Goal: Information Seeking & Learning: Find contact information

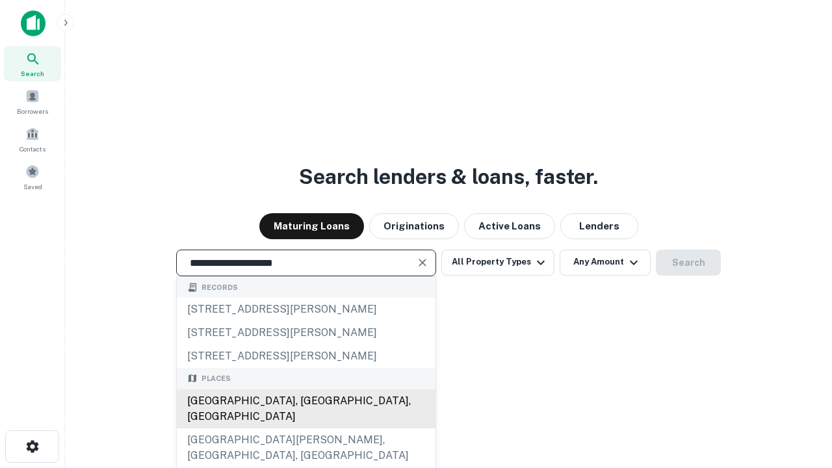
click at [306, 429] on div "[GEOGRAPHIC_DATA], [GEOGRAPHIC_DATA], [GEOGRAPHIC_DATA]" at bounding box center [306, 409] width 259 height 39
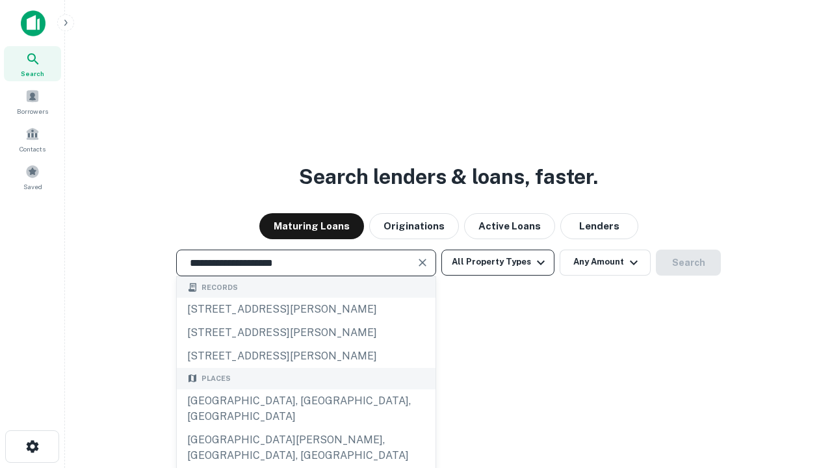
click at [498, 262] on button "All Property Types" at bounding box center [498, 263] width 113 height 26
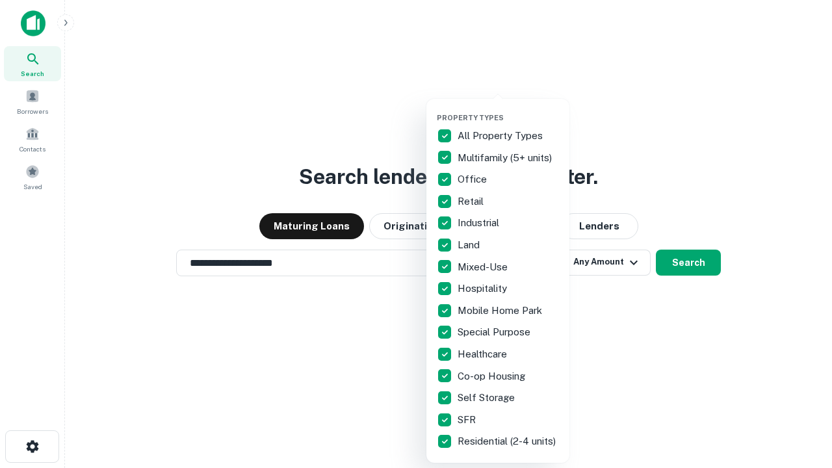
type input "**********"
click at [509, 109] on button "button" at bounding box center [508, 109] width 143 height 1
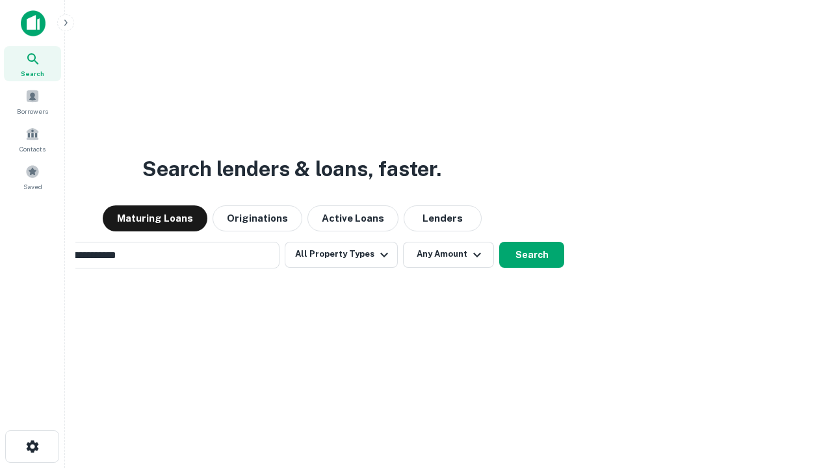
scroll to position [20, 0]
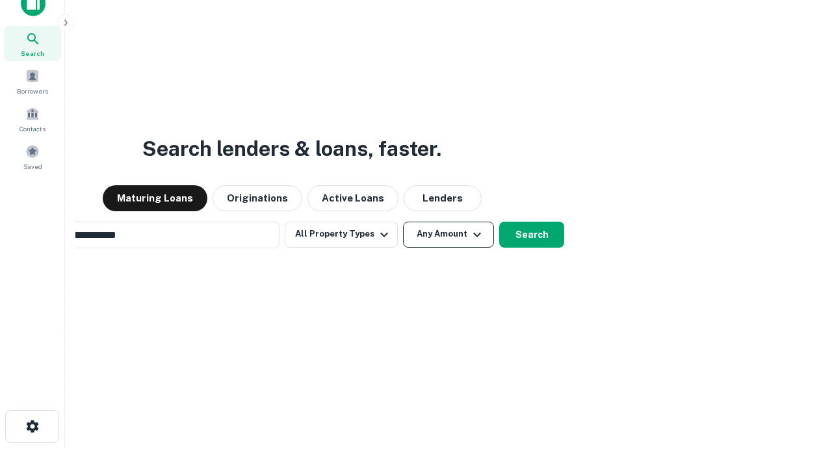
click at [403, 222] on button "Any Amount" at bounding box center [448, 235] width 91 height 26
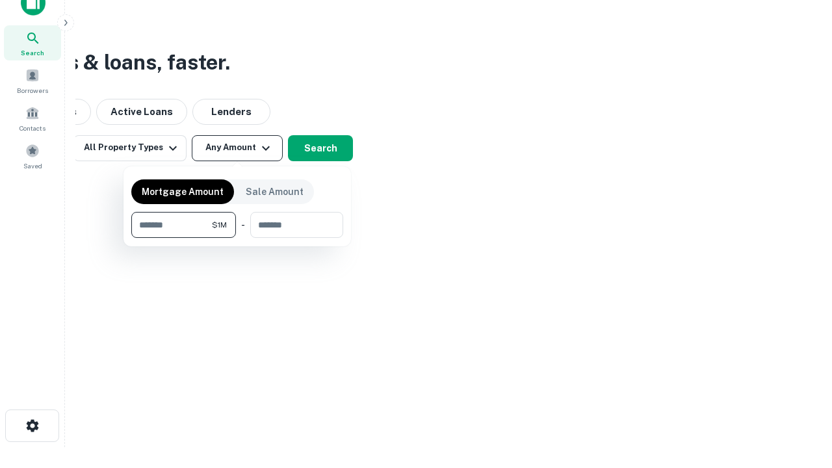
type input "*******"
click at [237, 238] on button "button" at bounding box center [237, 238] width 212 height 1
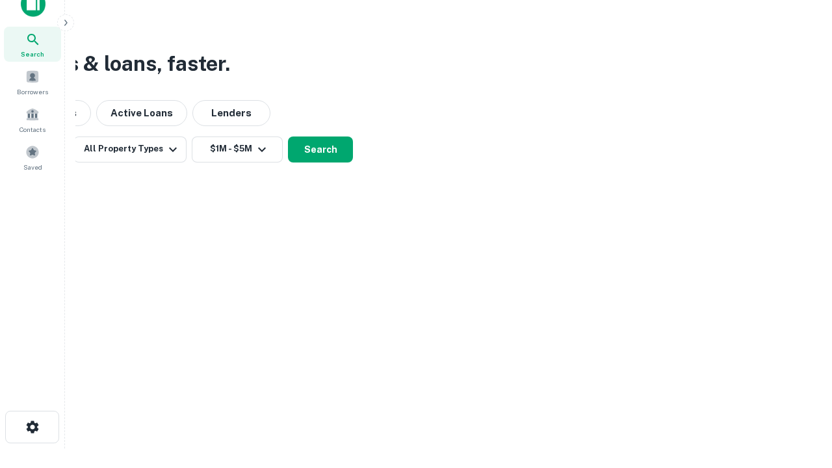
scroll to position [8, 240]
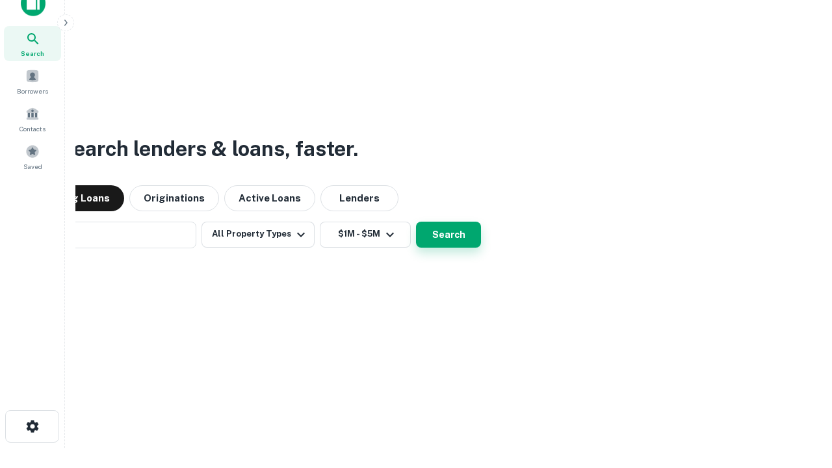
click at [416, 222] on button "Search" at bounding box center [448, 235] width 65 height 26
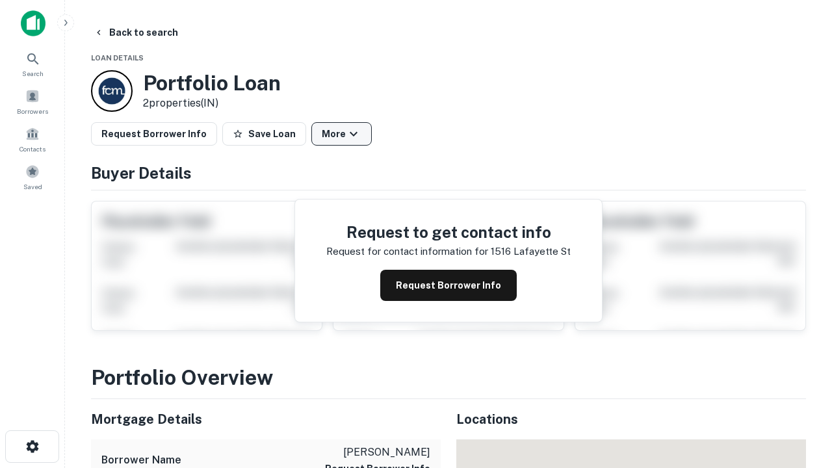
click at [341, 134] on button "More" at bounding box center [342, 133] width 60 height 23
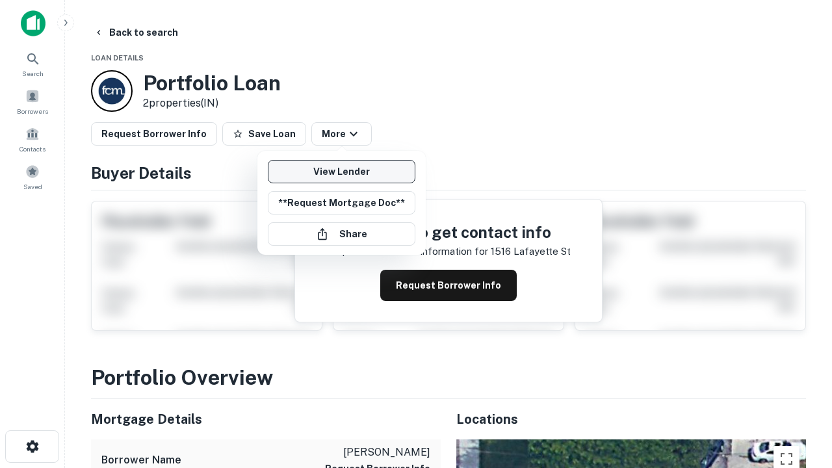
click at [341, 172] on link "View Lender" at bounding box center [342, 171] width 148 height 23
